Goal: Information Seeking & Learning: Learn about a topic

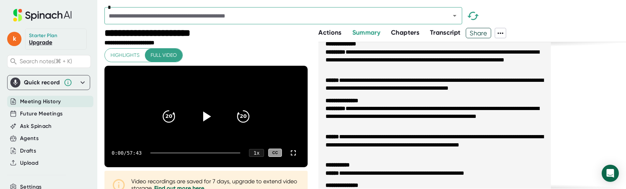
scroll to position [991, 0]
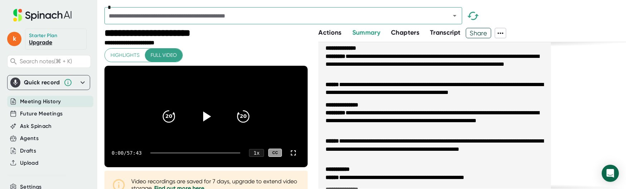
click at [437, 33] on span "Transcript" at bounding box center [445, 33] width 31 height 8
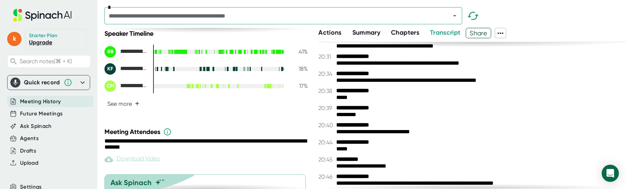
scroll to position [252, 0]
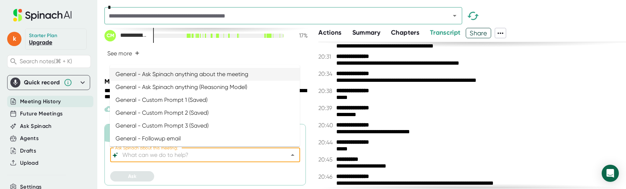
click at [147, 156] on input "Ask Spinach about this meeting:" at bounding box center [199, 155] width 156 height 10
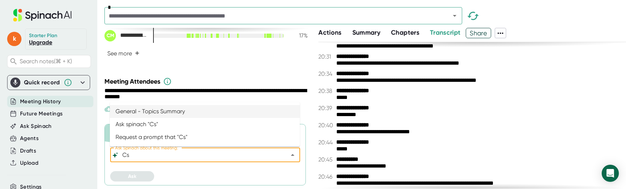
type input "C"
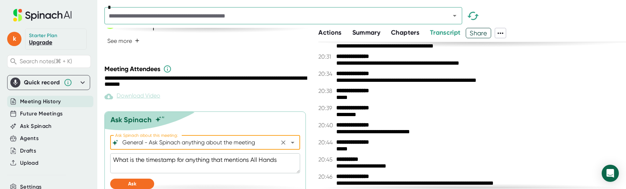
scroll to position [272, 0]
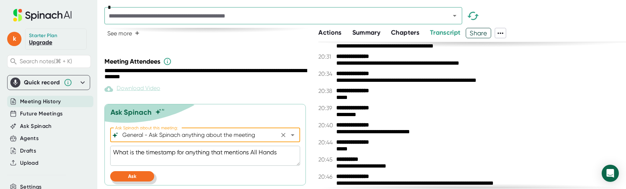
type input "General - Ask Spinach anything about the meeting"
click at [135, 176] on span "Ask" at bounding box center [132, 176] width 8 height 6
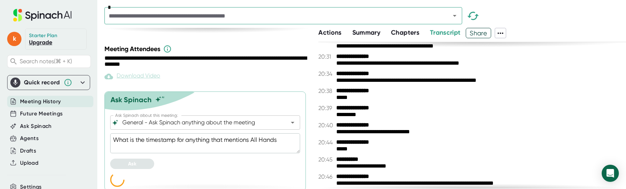
scroll to position [290, 0]
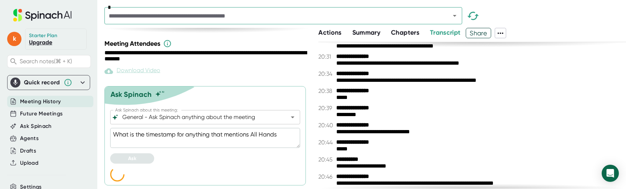
type textarea "x"
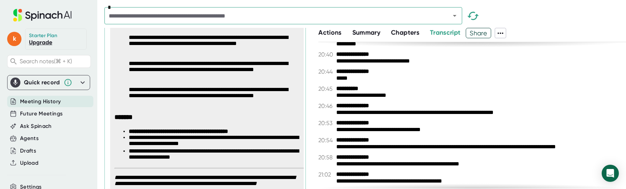
scroll to position [721, 0]
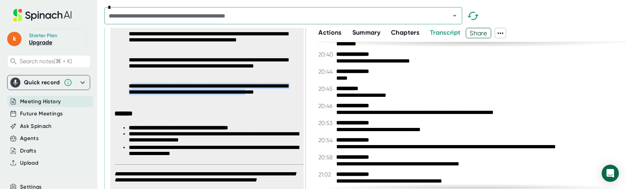
drag, startPoint x: 132, startPoint y: 99, endPoint x: 149, endPoint y: 112, distance: 21.5
click at [149, 103] on p "**********" at bounding box center [209, 93] width 161 height 20
copy p "**********"
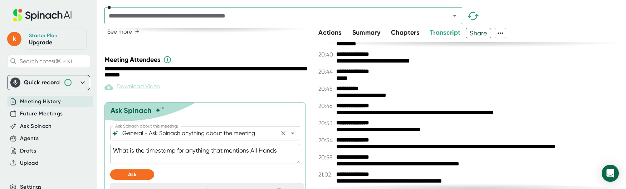
scroll to position [271, 0]
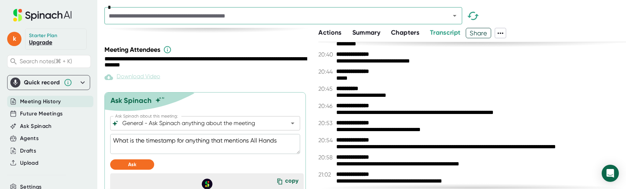
drag, startPoint x: 283, startPoint y: 155, endPoint x: 188, endPoint y: 155, distance: 95.5
click at [188, 154] on textarea "What is the timestamp for anything that mentions All Hands" at bounding box center [205, 144] width 190 height 20
type textarea "What is the timestamp for t"
type textarea "x"
type textarea "What is the timestamp for th"
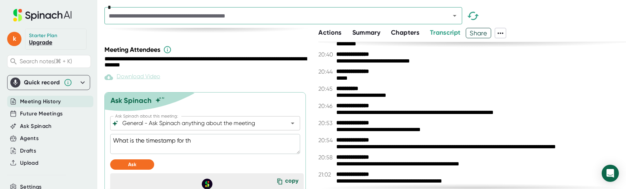
type textarea "x"
type textarea "What is the timestamp for thi"
type textarea "x"
type textarea "What is the timestamp for this"
type textarea "x"
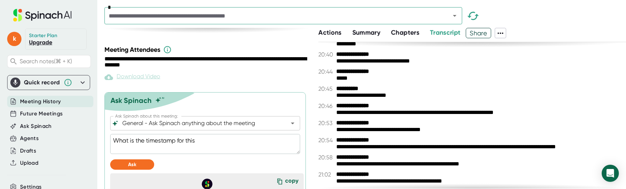
type textarea "What is the timestamp for this:"
type textarea "x"
type textarea "What is the timestamp for this:"
type textarea "x"
type textarea "What is the timestamp for this:"
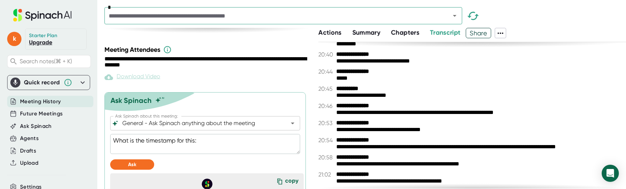
type textarea "x"
paste textarea "Who's going to own it instead of ctg, we think. But we still have, like, an exe…"
type textarea "What is the timestamp for this: Who's going to own it instead of ctg, we think.…"
type textarea "x"
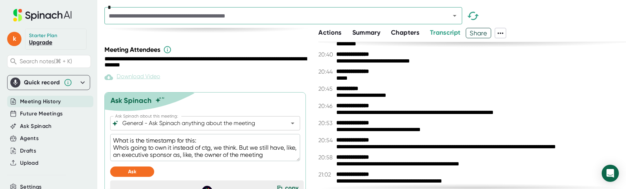
type textarea "What is the timestamp for this: Who's going to own it instead of ctg, we think.…"
type textarea "x"
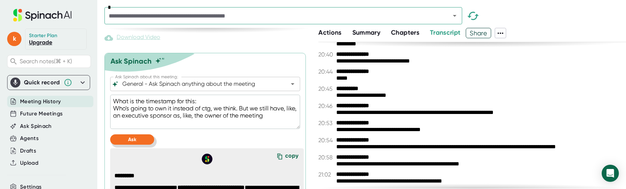
type textarea "What is the timestamp for this: Who's going to own it instead of ctg, we think.…"
click at [139, 145] on button "Ask" at bounding box center [132, 139] width 44 height 10
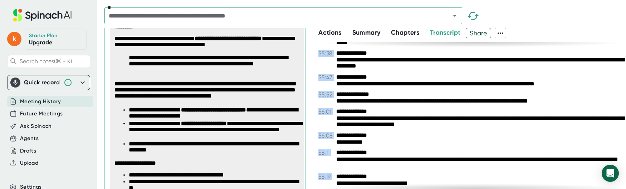
scroll to position [16344, 0]
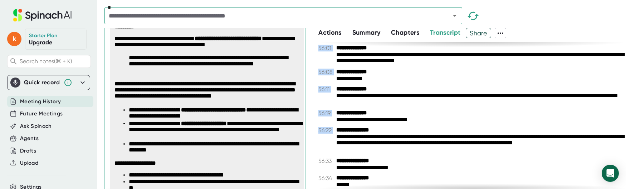
drag, startPoint x: 317, startPoint y: 77, endPoint x: 411, endPoint y: 138, distance: 112.3
click at [415, 138] on div "**********" at bounding box center [364, 108] width 521 height 161
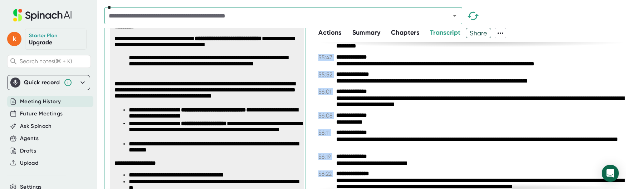
scroll to position [16293, 0]
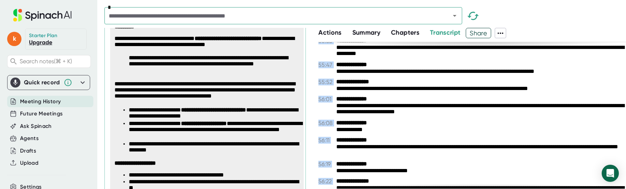
drag, startPoint x: 378, startPoint y: 64, endPoint x: 338, endPoint y: 64, distance: 40.0
click at [339, 64] on b "**********" at bounding box center [363, 64] width 54 height 7
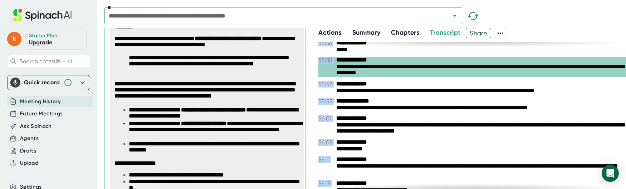
scroll to position [16269, 0]
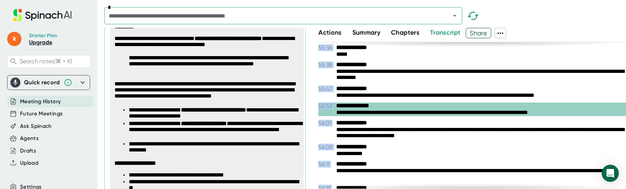
click at [374, 119] on div "**********" at bounding box center [471, 115] width 307 height 147
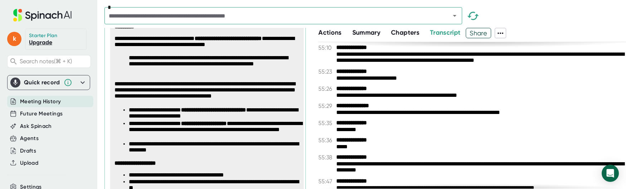
scroll to position [16178, 0]
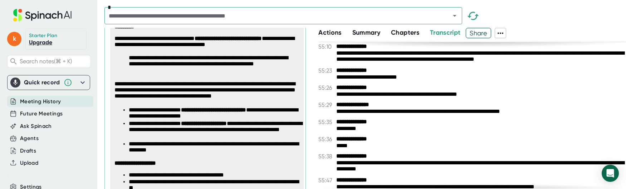
click at [499, 32] on icon at bounding box center [500, 33] width 9 height 9
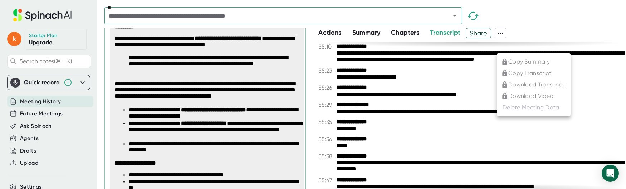
click at [516, 32] on div at bounding box center [313, 94] width 626 height 189
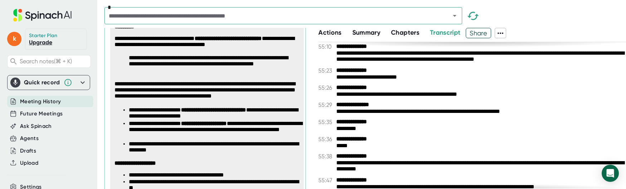
scroll to position [16157, 0]
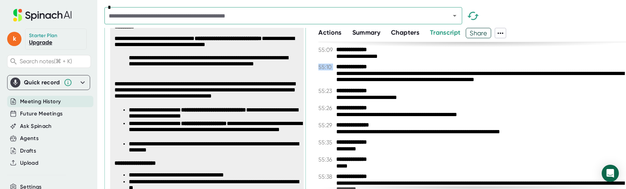
drag, startPoint x: 317, startPoint y: 46, endPoint x: 456, endPoint y: 78, distance: 143.2
click at [456, 78] on div "**********" at bounding box center [364, 108] width 521 height 161
drag, startPoint x: 590, startPoint y: 80, endPoint x: 307, endPoint y: 60, distance: 283.2
click at [306, 60] on div "**********" at bounding box center [364, 108] width 521 height 161
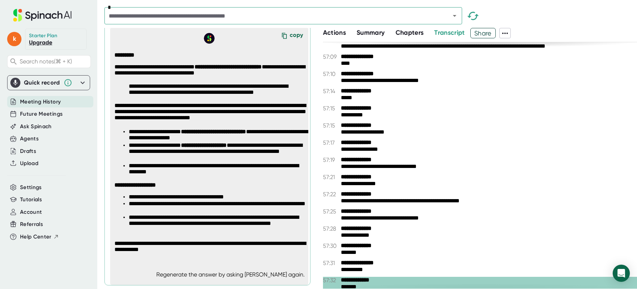
scroll to position [16681, 0]
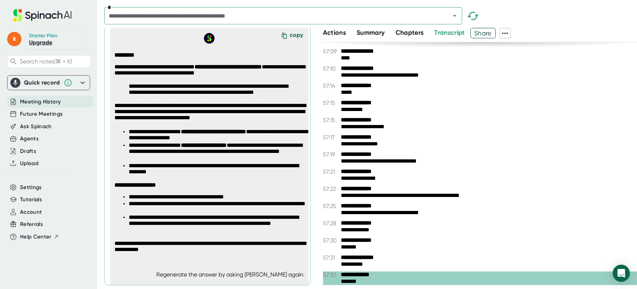
type textarea "x"
